Goal: Information Seeking & Learning: Learn about a topic

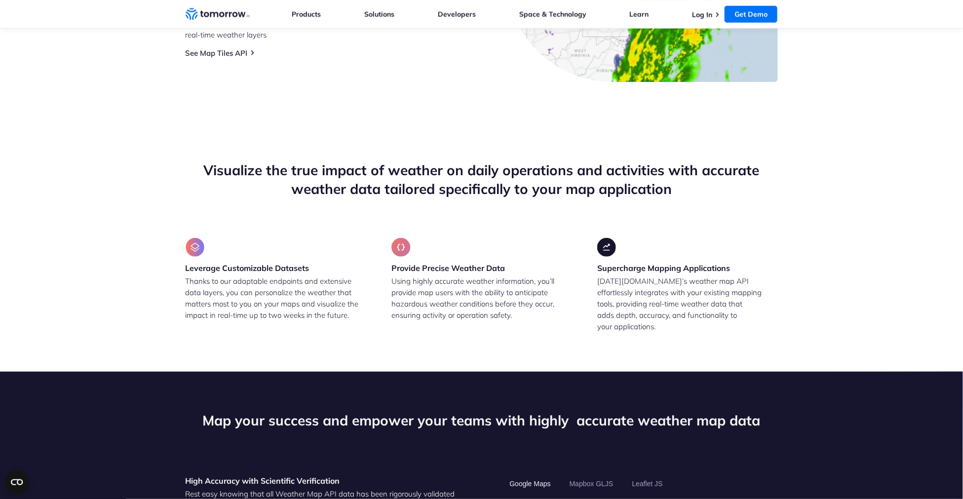
scroll to position [417, 0]
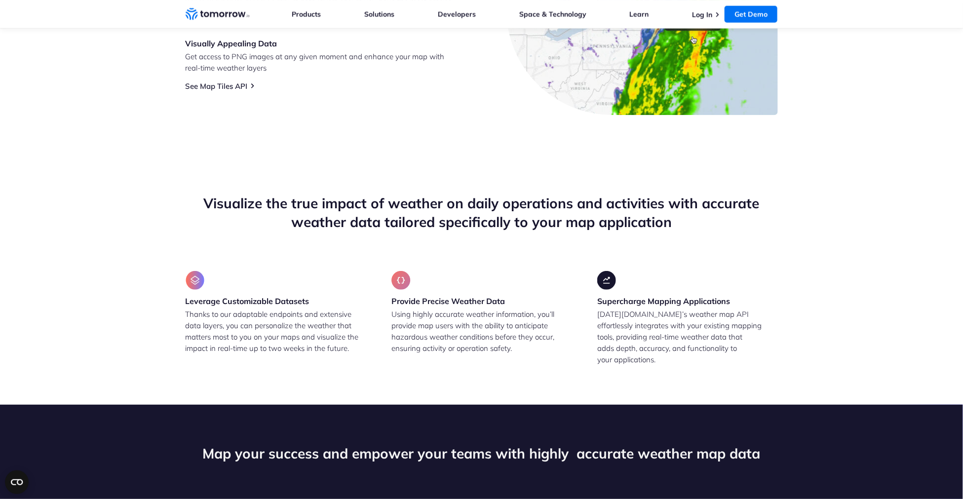
scroll to position [417, 0]
